Goal: Information Seeking & Learning: Check status

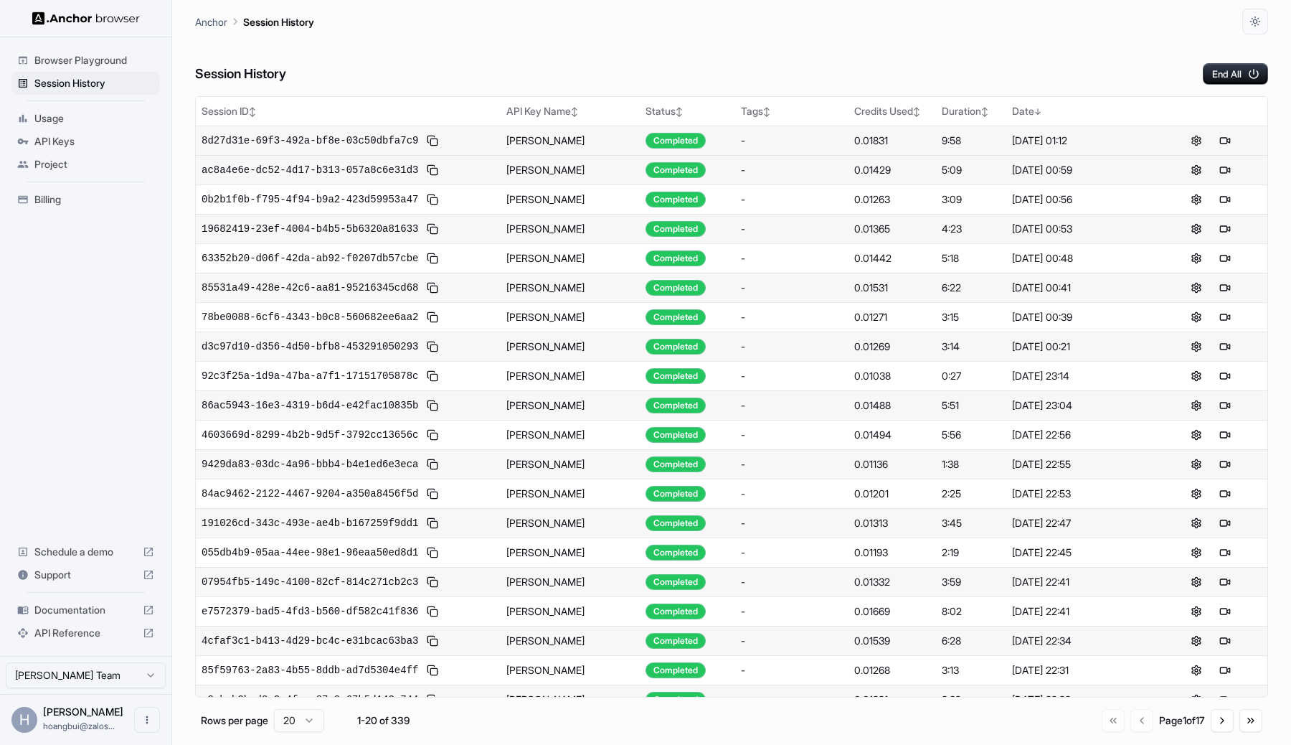
click at [1192, 137] on button at bounding box center [1196, 140] width 17 height 17
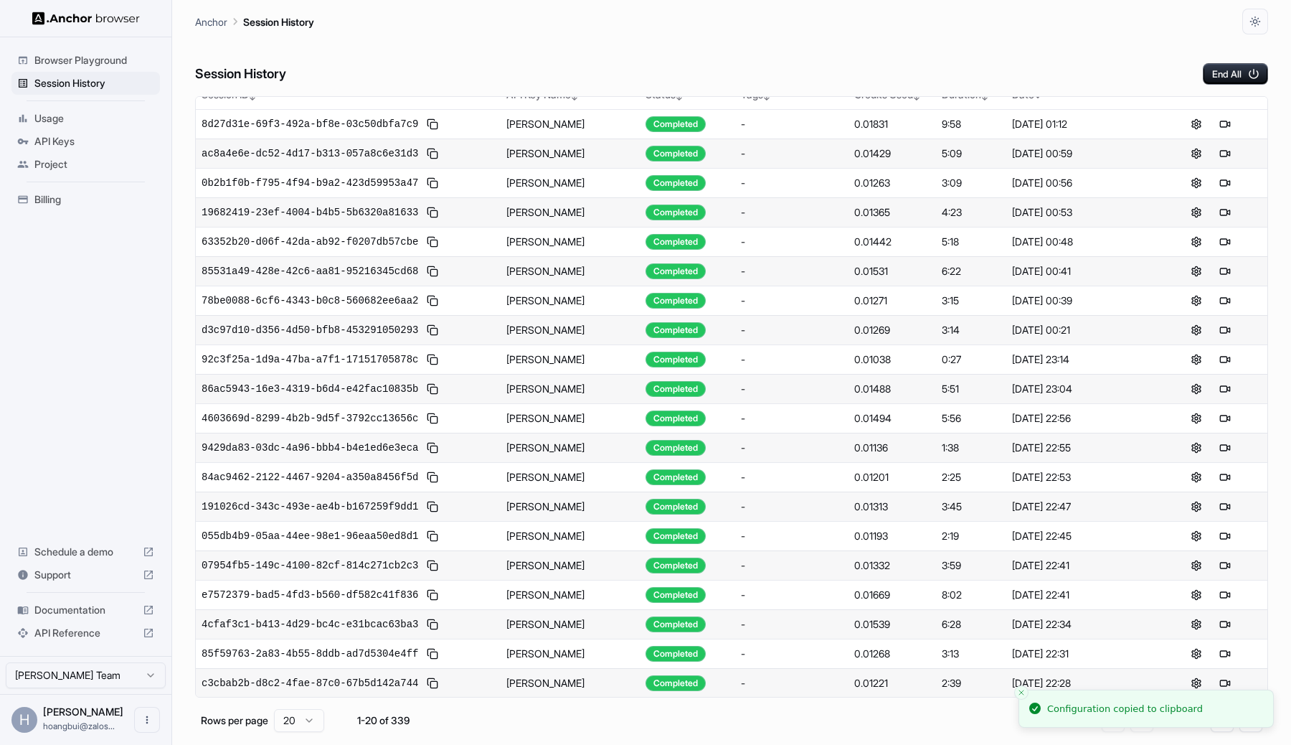
click at [90, 143] on span "API Keys" at bounding box center [94, 141] width 120 height 14
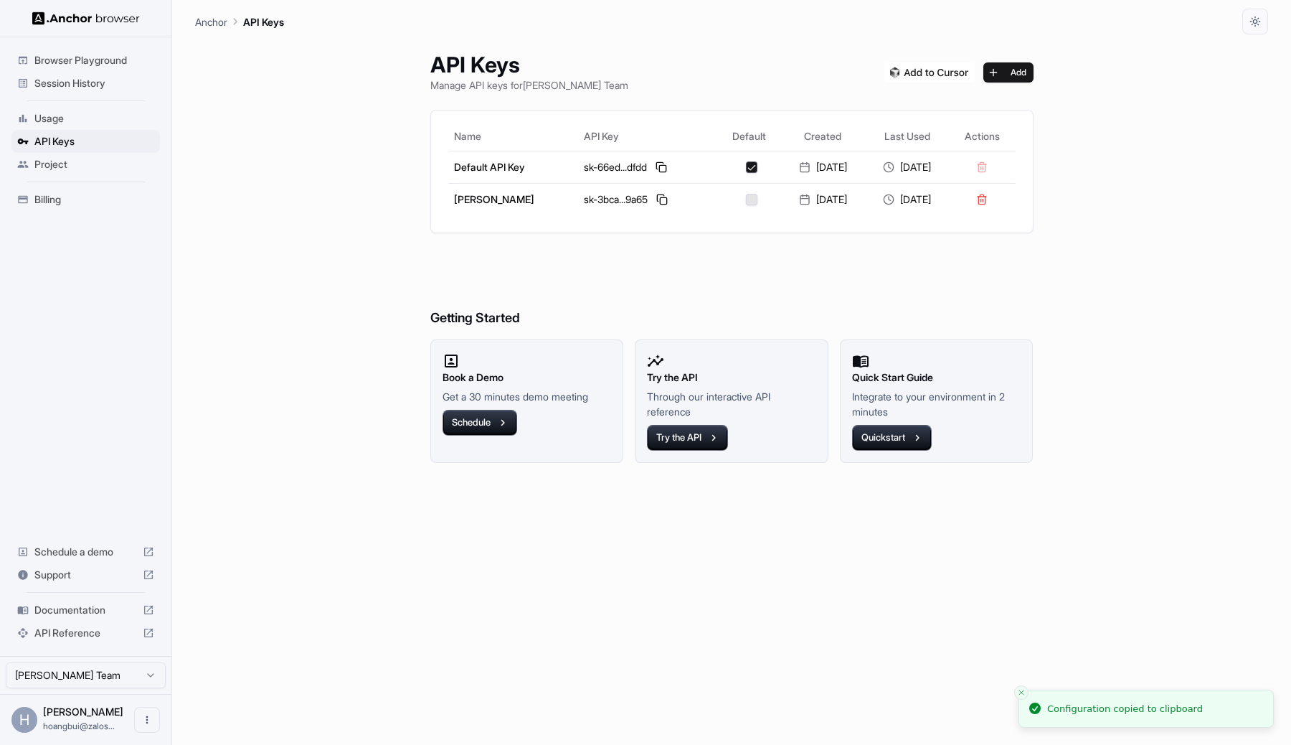
click at [100, 121] on span "Usage" at bounding box center [94, 118] width 120 height 14
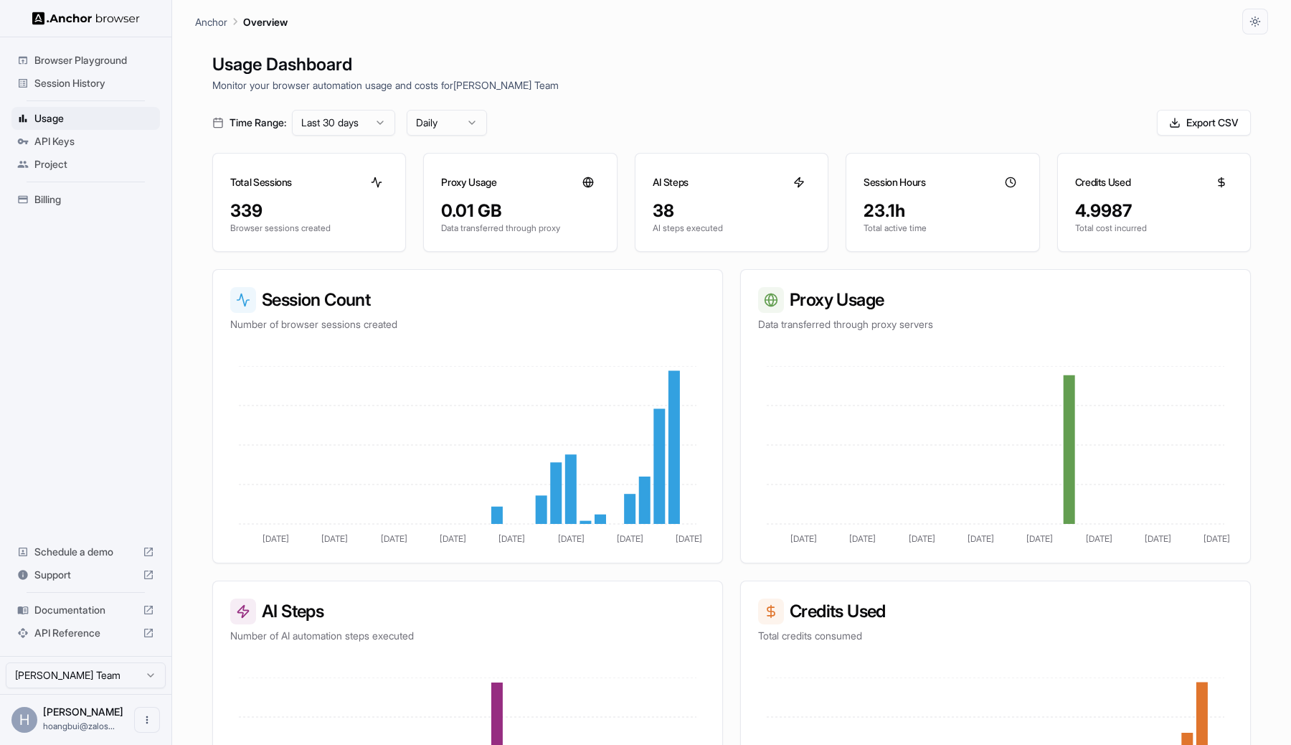
click at [271, 186] on h3 "Total Sessions" at bounding box center [261, 182] width 62 height 14
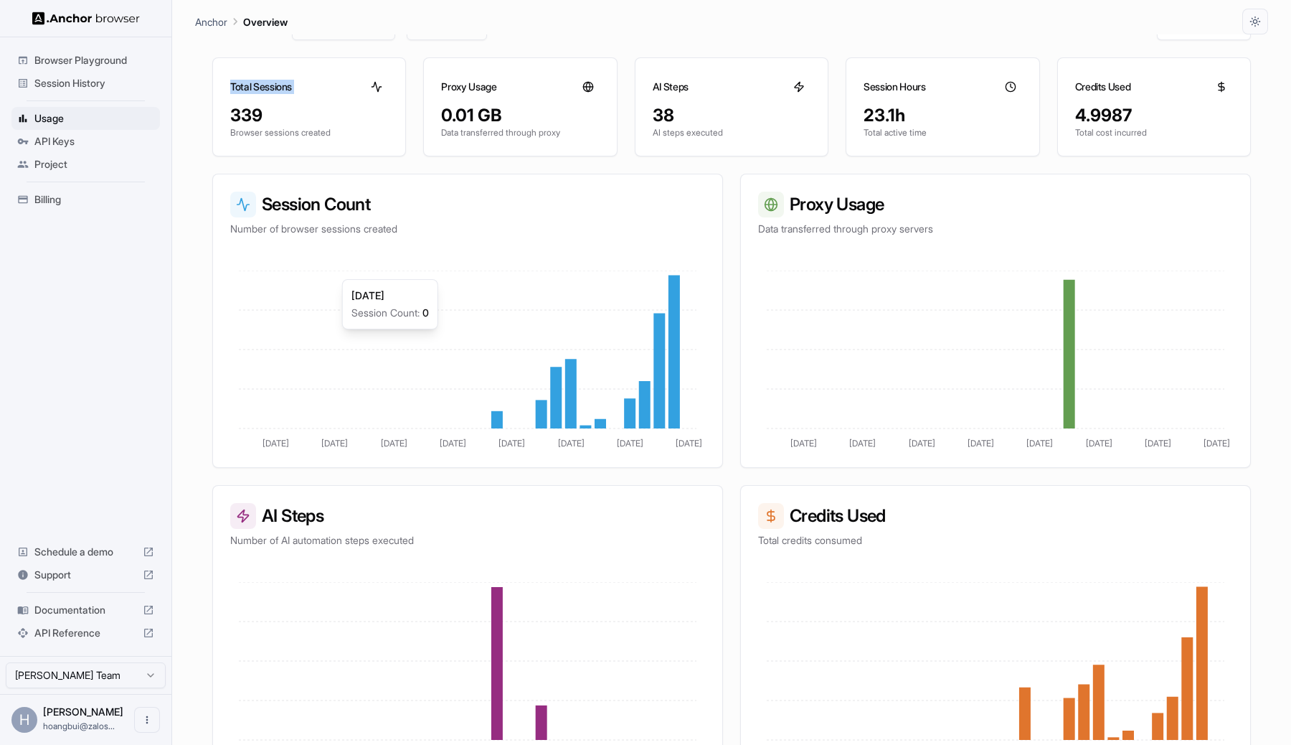
scroll to position [95, 0]
click at [1114, 78] on div "Credits Used" at bounding box center [1154, 82] width 192 height 46
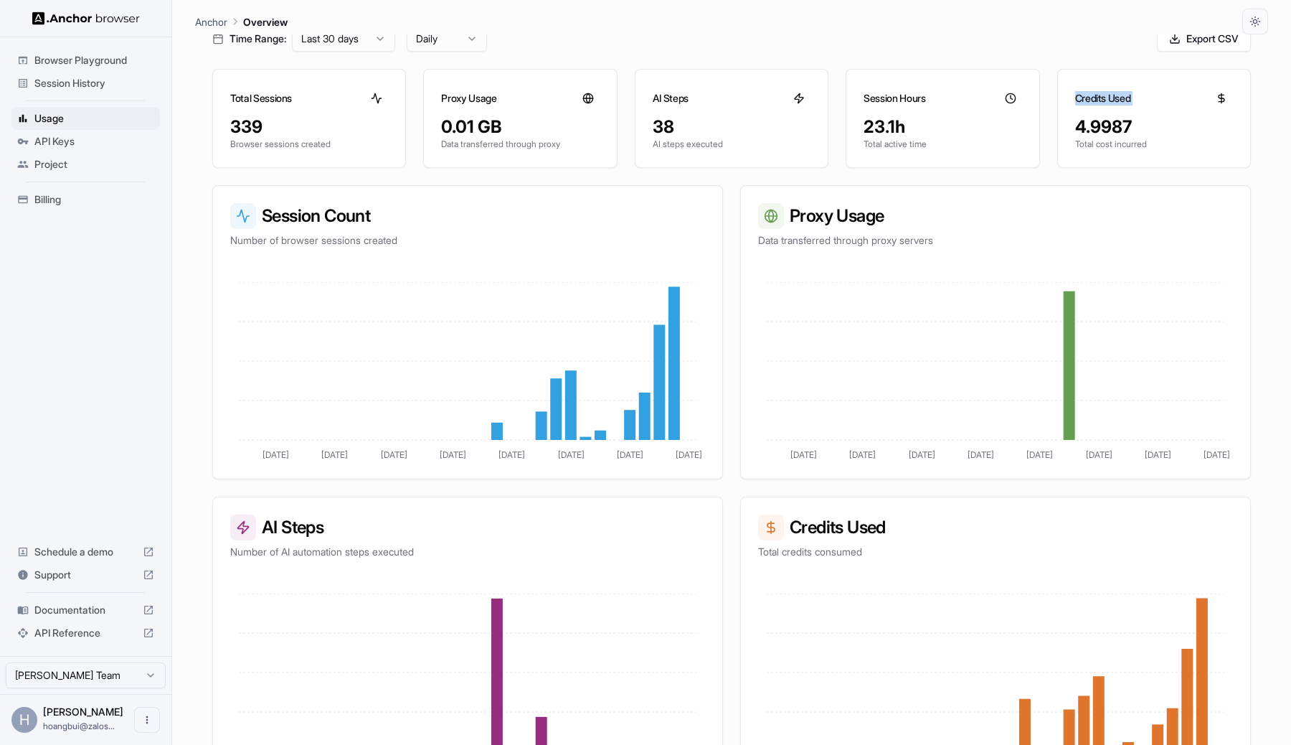
scroll to position [130, 0]
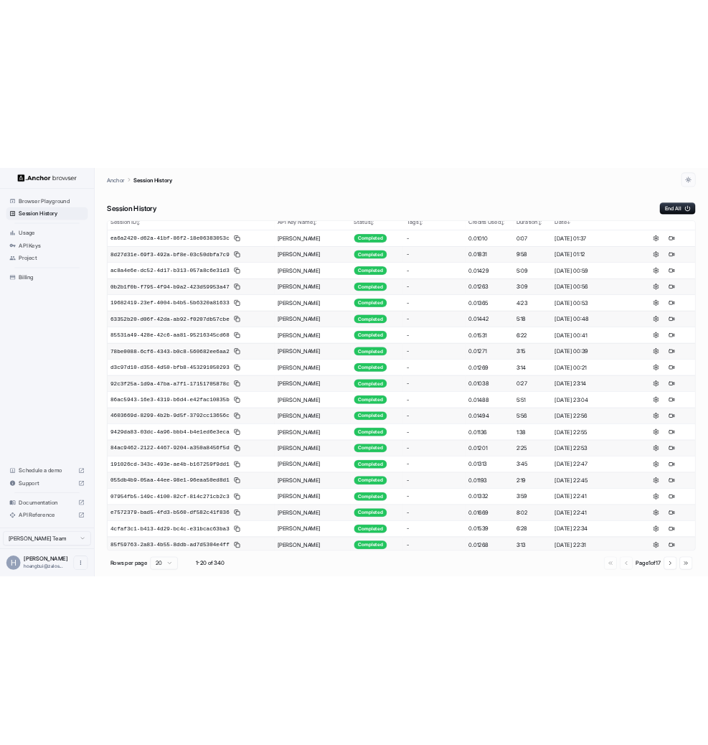
scroll to position [16, 0]
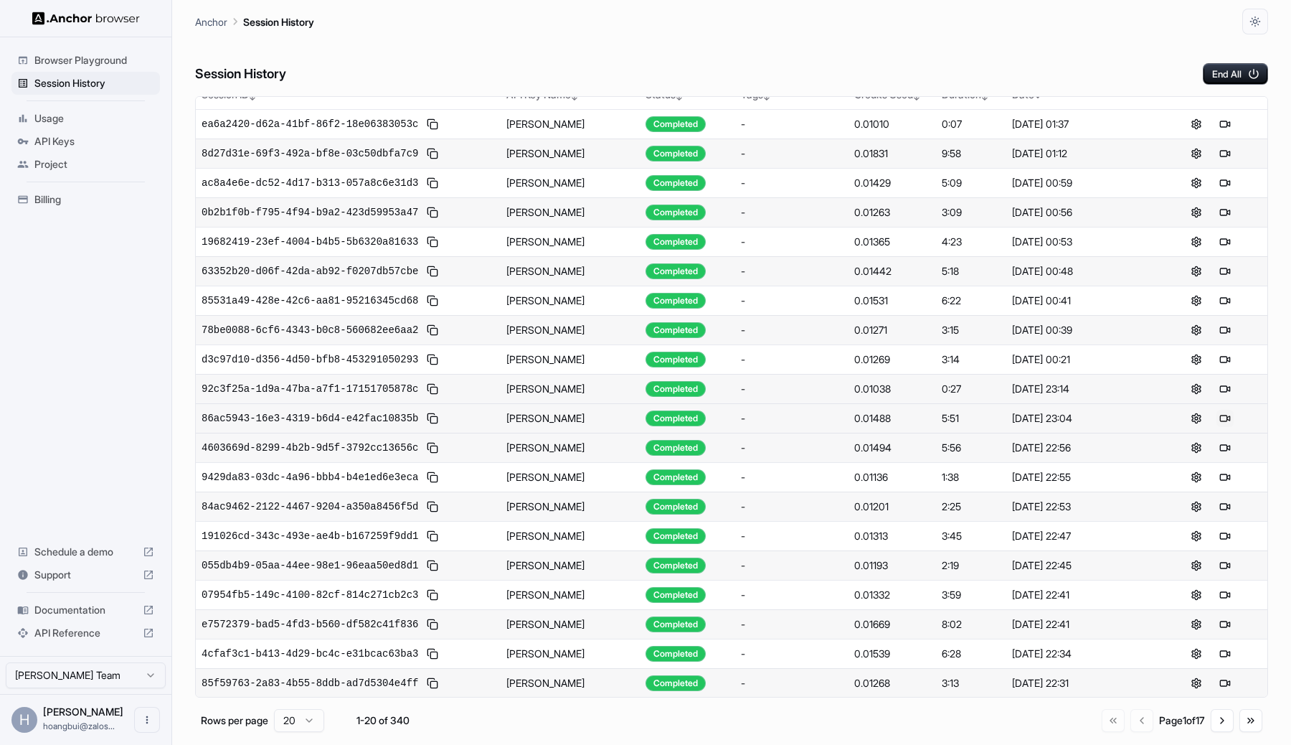
click at [1222, 418] on button at bounding box center [1225, 418] width 17 height 17
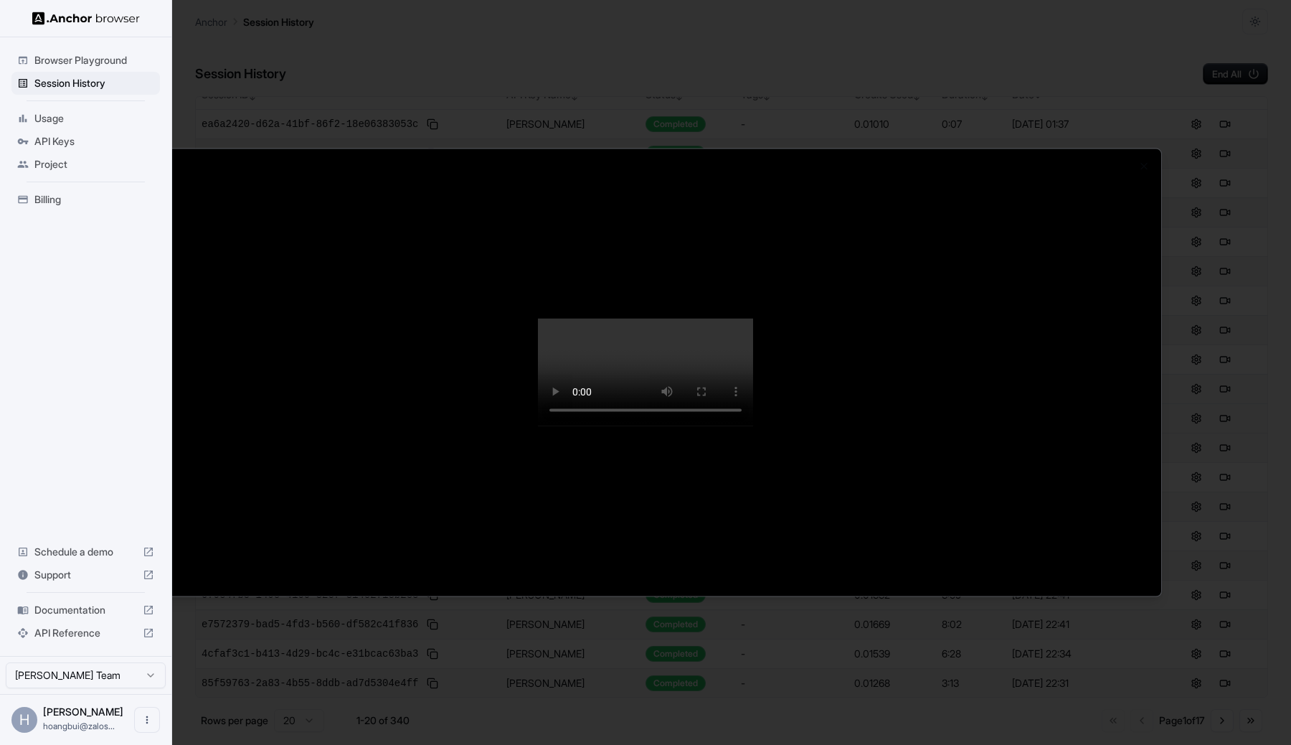
click at [1236, 294] on div at bounding box center [645, 372] width 1291 height 745
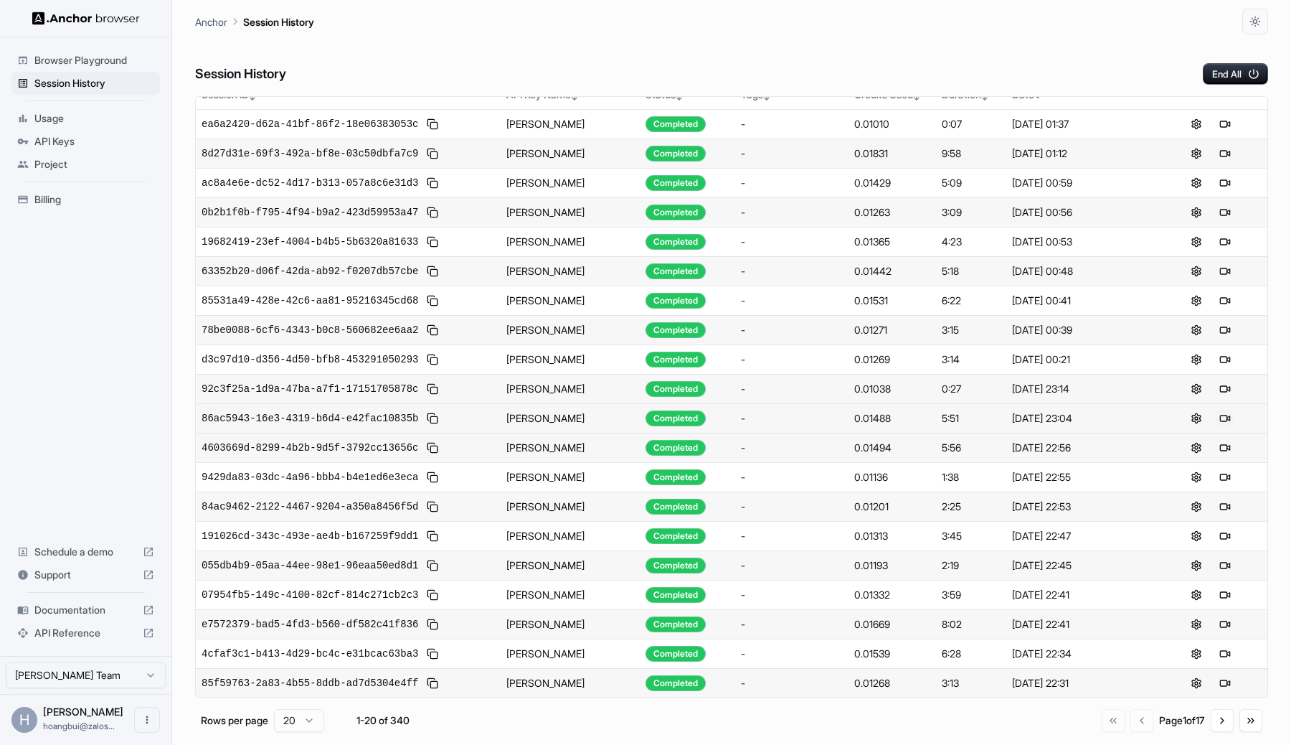
click at [1227, 418] on button at bounding box center [1225, 418] width 17 height 17
